Goal: Task Accomplishment & Management: Complete application form

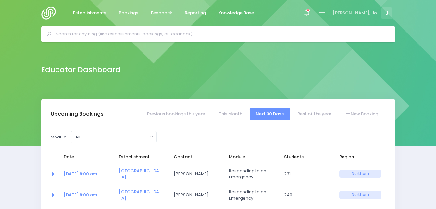
select select "5"
click at [328, 12] on icon at bounding box center [327, 12] width 7 height 7
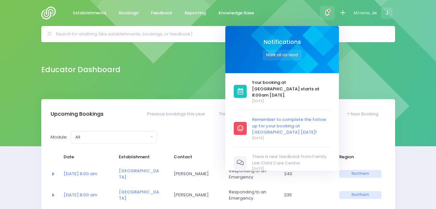
click at [274, 116] on span "Remember to complete the follow up for your booking at [GEOGRAPHIC_DATA] [DATE]!" at bounding box center [291, 125] width 79 height 19
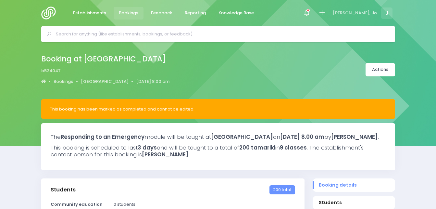
select select "5"
click at [48, 16] on img at bounding box center [50, 12] width 19 height 13
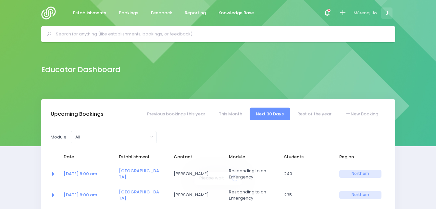
select select "5"
click at [160, 117] on link "Previous bookings this year" at bounding box center [176, 114] width 71 height 13
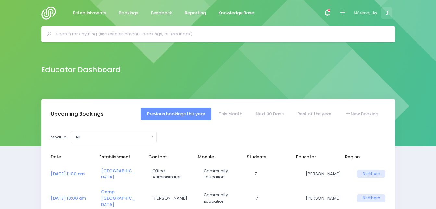
select select "5"
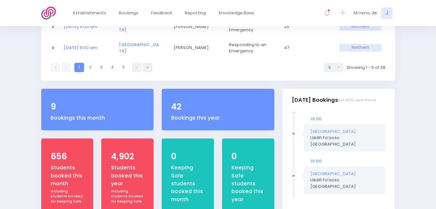
scroll to position [233, 0]
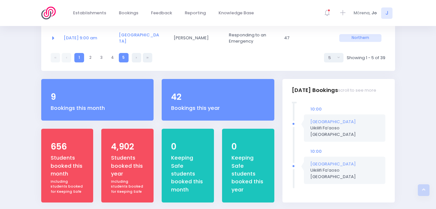
click at [124, 53] on link "5" at bounding box center [123, 57] width 9 height 9
select select "5"
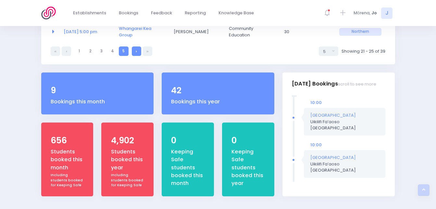
click at [134, 46] on link at bounding box center [136, 50] width 9 height 9
select select "5"
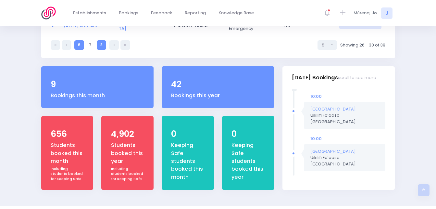
click at [104, 45] on link "8" at bounding box center [101, 44] width 9 height 9
select select "5"
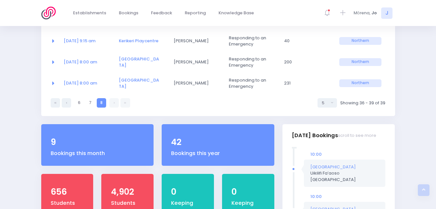
scroll to position [157, 0]
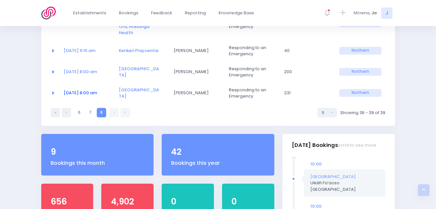
click at [83, 90] on link "25 Aug at 8:00 am" at bounding box center [80, 93] width 33 height 6
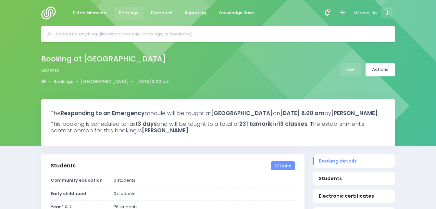
select select "5"
click at [349, 72] on link "Edit" at bounding box center [350, 69] width 21 height 13
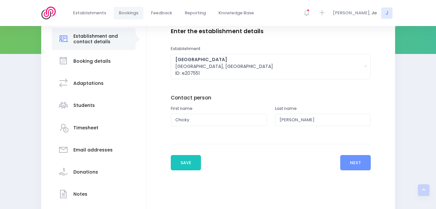
scroll to position [92, 0]
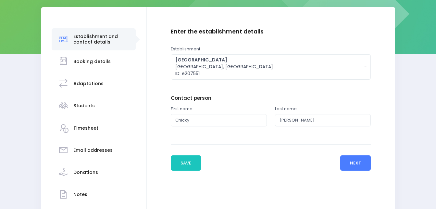
click at [358, 157] on button "Next" at bounding box center [355, 163] width 31 height 16
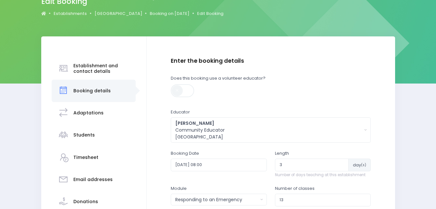
scroll to position [109, 0]
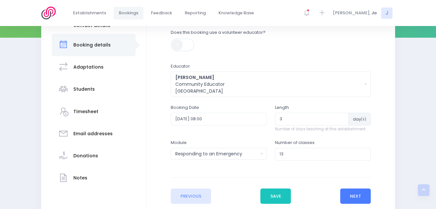
click at [359, 194] on button "Next" at bounding box center [355, 196] width 31 height 16
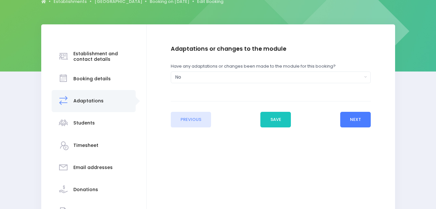
scroll to position [76, 0]
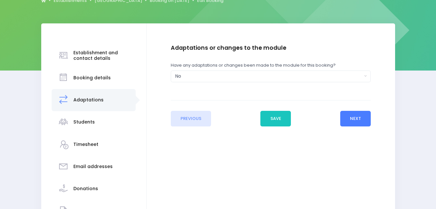
click at [355, 121] on button "Next" at bounding box center [355, 119] width 31 height 16
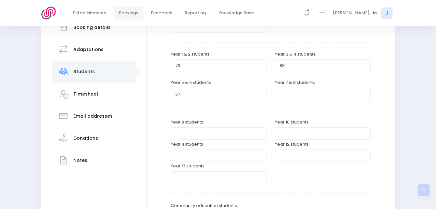
scroll to position [125, 0]
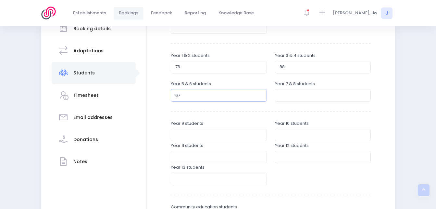
click at [193, 94] on input "67" at bounding box center [219, 95] width 96 height 12
type input "6"
type input "7"
type input "70"
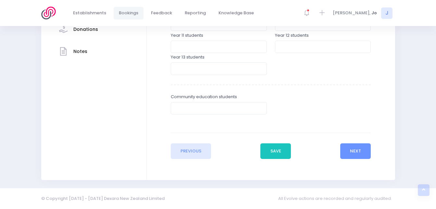
scroll to position [235, 0]
click at [357, 149] on button "Next" at bounding box center [355, 151] width 31 height 16
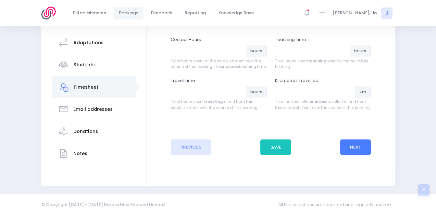
scroll to position [135, 0]
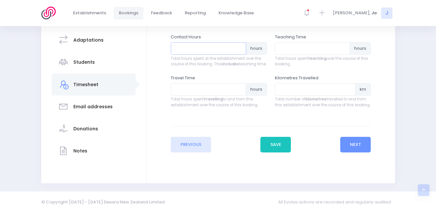
click at [184, 48] on input "number" at bounding box center [208, 48] width 75 height 12
type input "19.5"
click at [307, 52] on input "number" at bounding box center [312, 48] width 75 height 12
type input "18"
click at [189, 94] on input "number" at bounding box center [208, 89] width 75 height 12
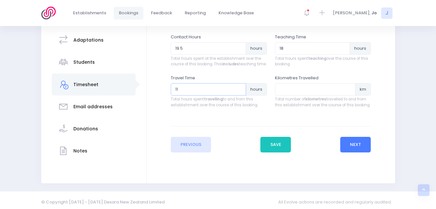
type input "11"
click at [354, 152] on button "Next" at bounding box center [355, 145] width 31 height 16
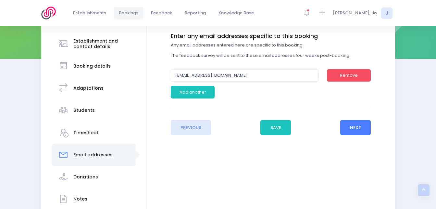
scroll to position [124, 0]
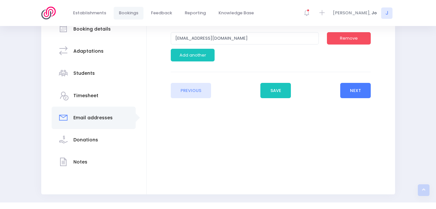
click at [358, 92] on button "Next" at bounding box center [355, 91] width 31 height 16
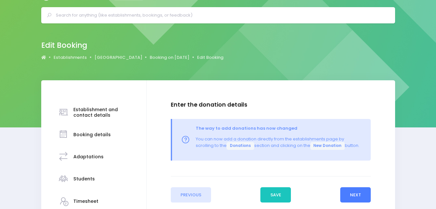
scroll to position [81, 0]
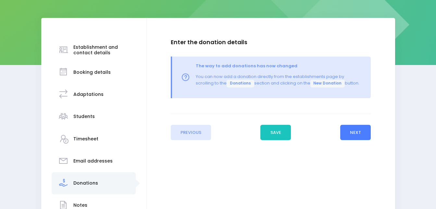
click at [355, 128] on button "Next" at bounding box center [355, 133] width 31 height 16
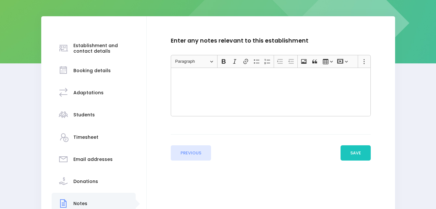
scroll to position [109, 0]
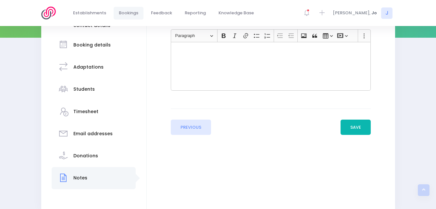
click at [358, 128] on button "Save" at bounding box center [356, 128] width 31 height 16
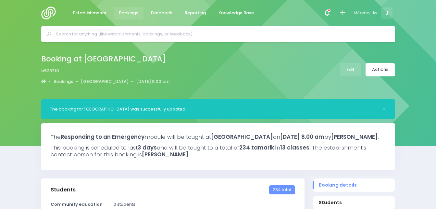
select select "5"
click at [50, 12] on img at bounding box center [50, 12] width 19 height 13
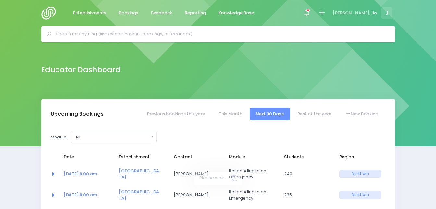
select select "5"
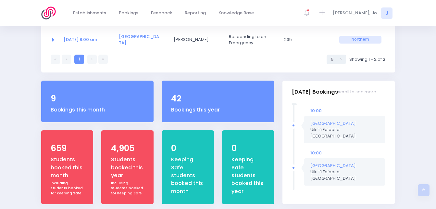
scroll to position [188, 0]
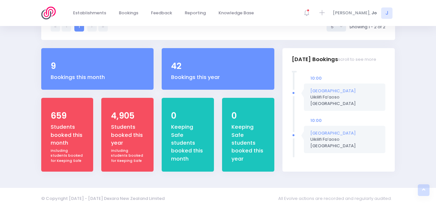
click at [363, 166] on div "10:00 [GEOGRAPHIC_DATA] Kindergarten Uikilifi Fa’aoso Northern Region 10:00 [GE…" at bounding box center [339, 121] width 113 height 101
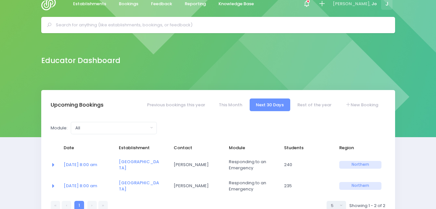
scroll to position [0, 0]
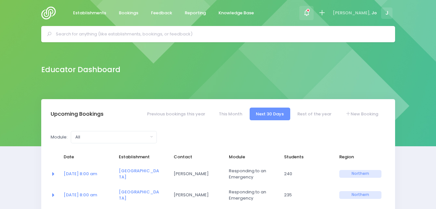
click at [311, 14] on icon at bounding box center [306, 12] width 7 height 7
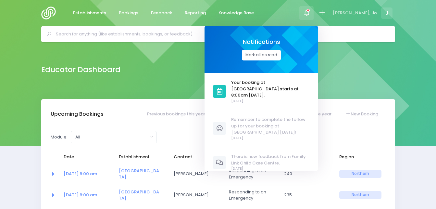
click at [281, 54] on button "Mark all as read" at bounding box center [261, 55] width 39 height 11
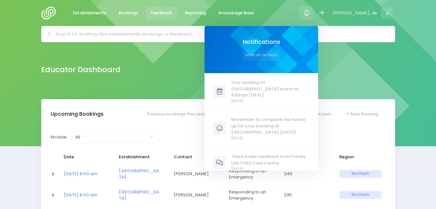
click at [160, 15] on span "Feedback" at bounding box center [161, 13] width 21 height 6
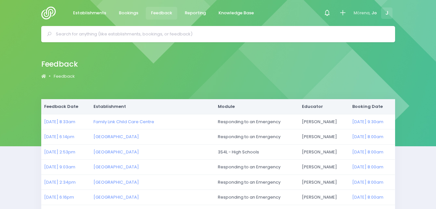
click at [47, 12] on img at bounding box center [50, 12] width 19 height 13
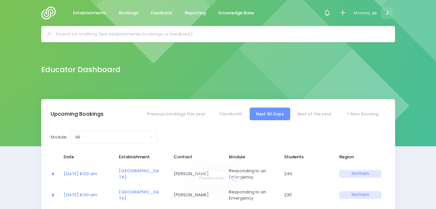
select select "5"
